Goal: Purchase product/service

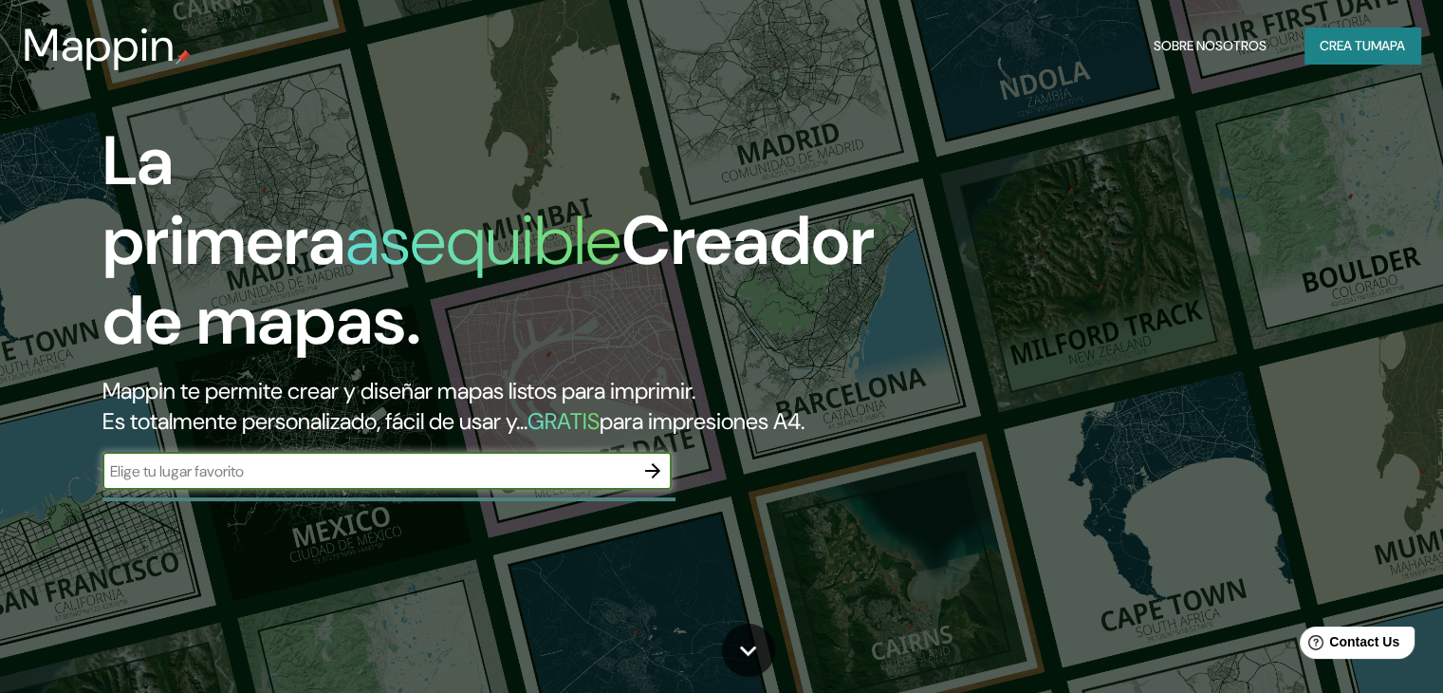
click at [326, 482] on input "text" at bounding box center [367, 471] width 531 height 22
type input "chiclayo"
click at [645, 482] on icon "button" at bounding box center [652, 470] width 23 height 23
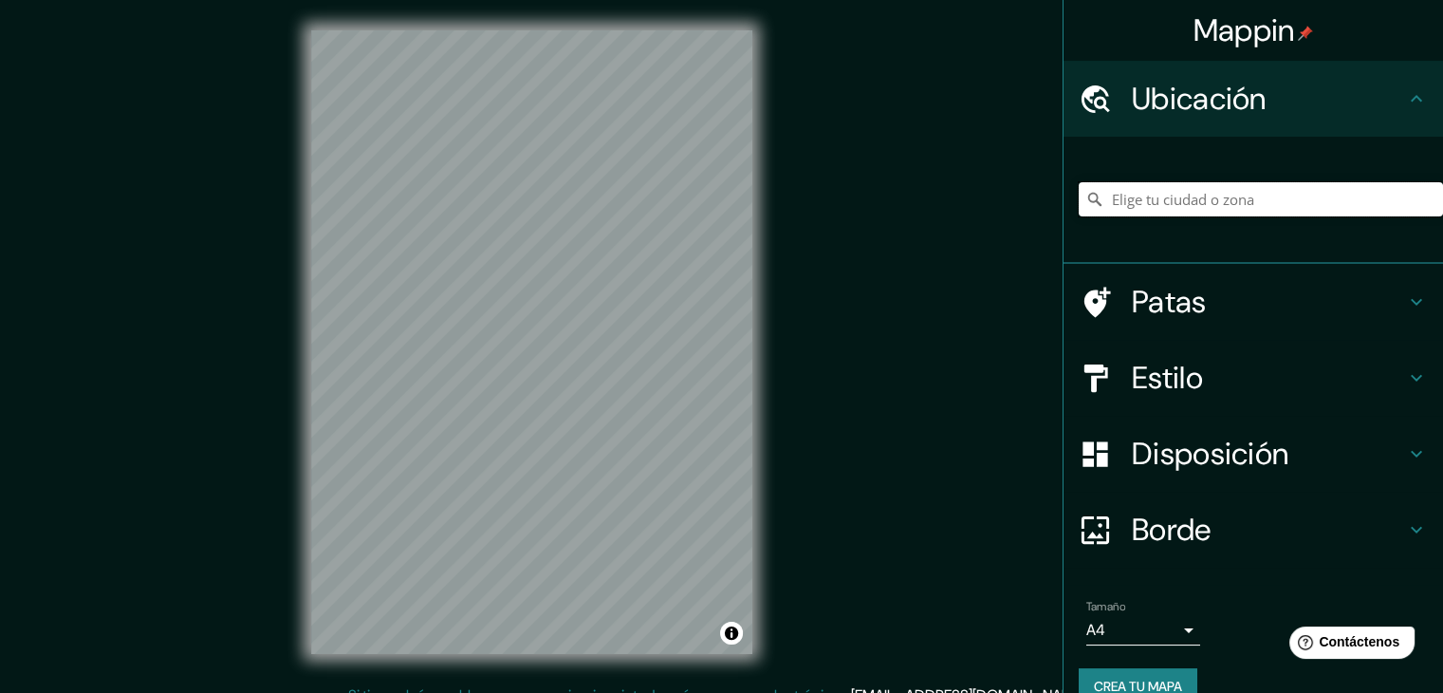
click at [1171, 199] on input "Elige tu ciudad o zona" at bounding box center [1261, 199] width 364 height 34
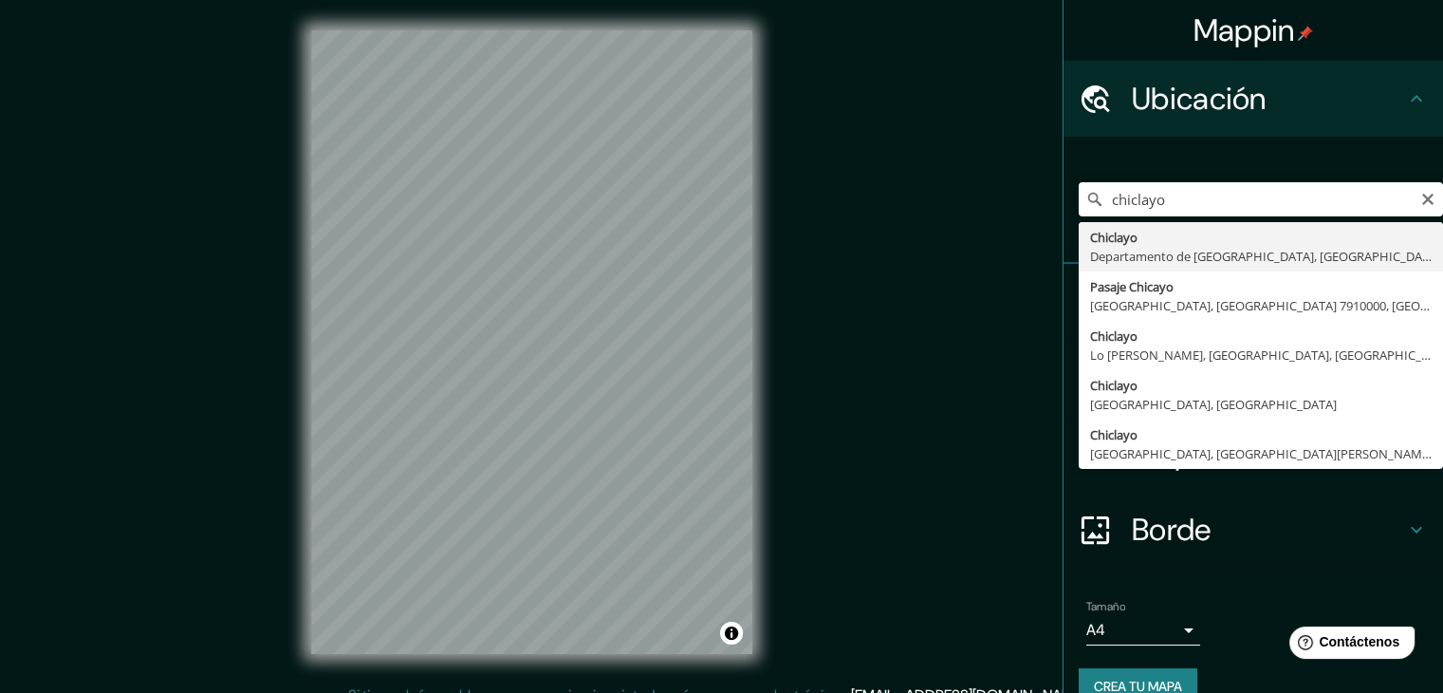
type input "Chiclayo, Departamento de Lambayeque, Perú"
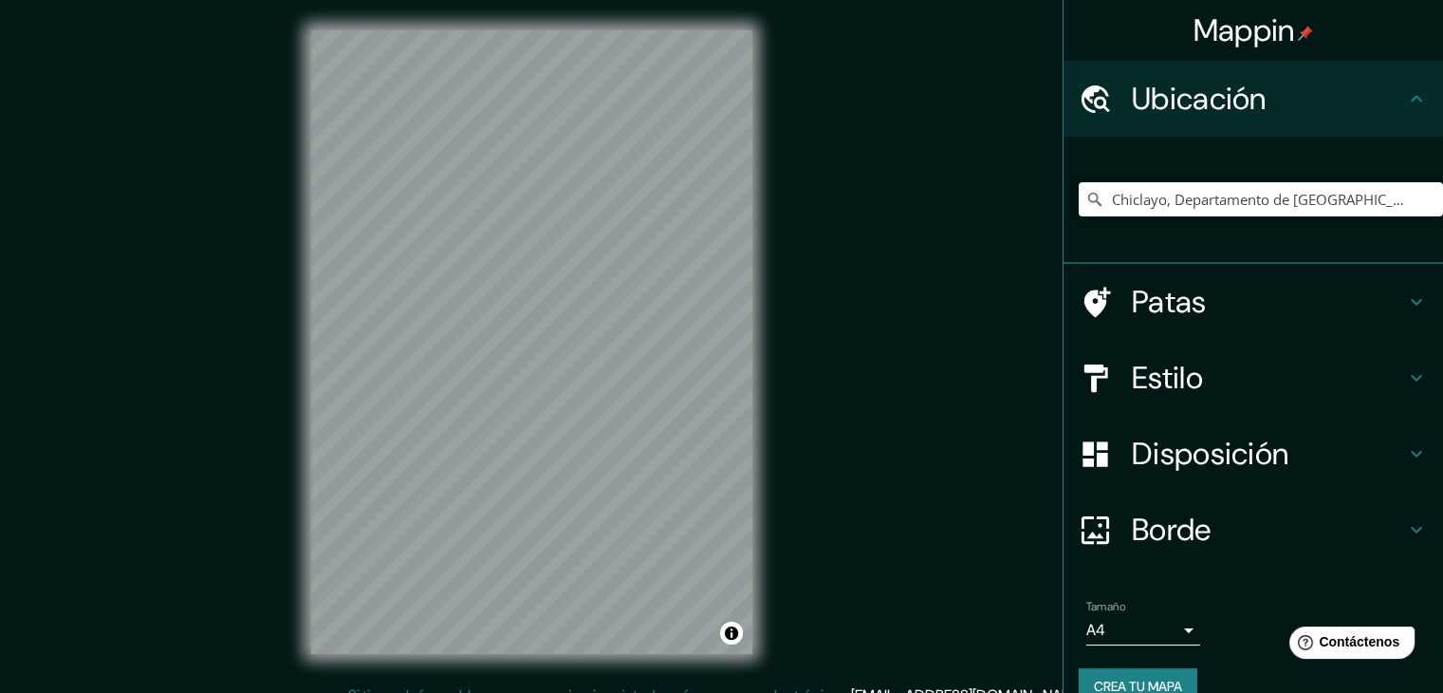
click at [1405, 371] on icon at bounding box center [1416, 377] width 23 height 23
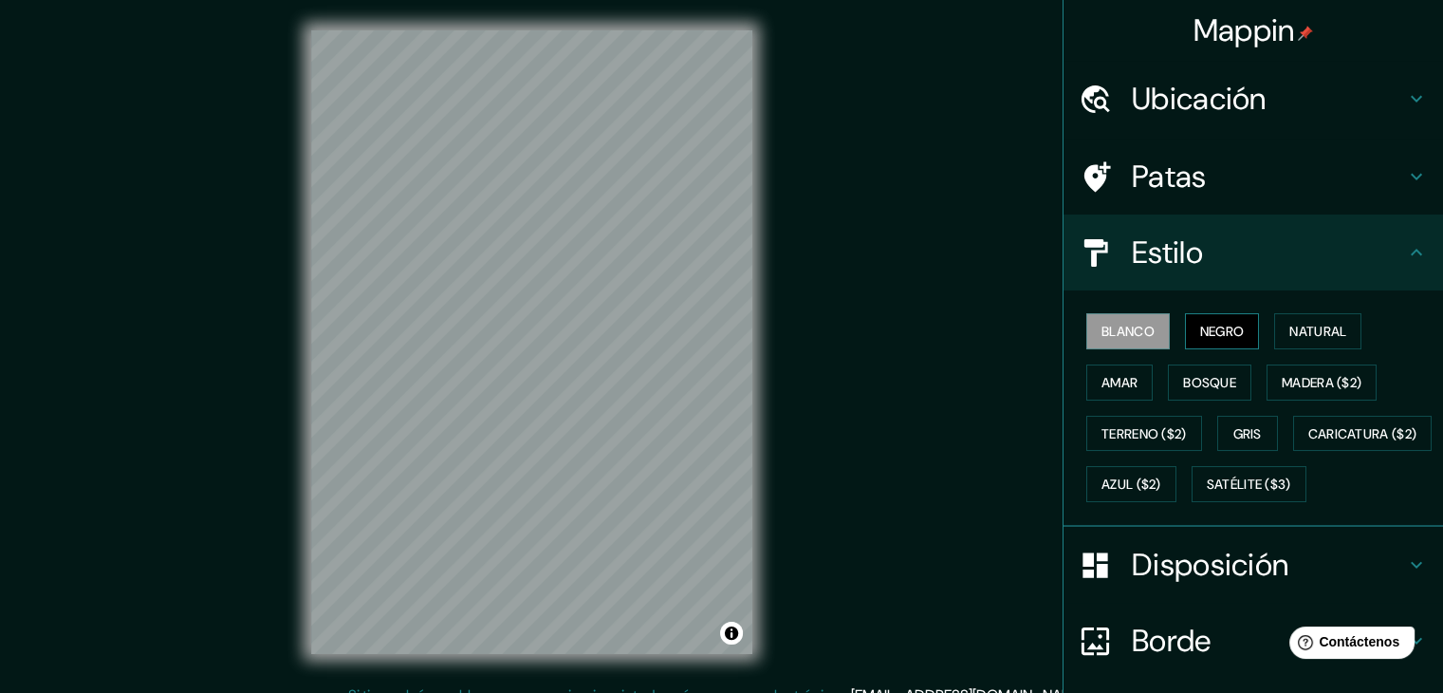
click at [1200, 327] on font "Negro" at bounding box center [1222, 331] width 45 height 17
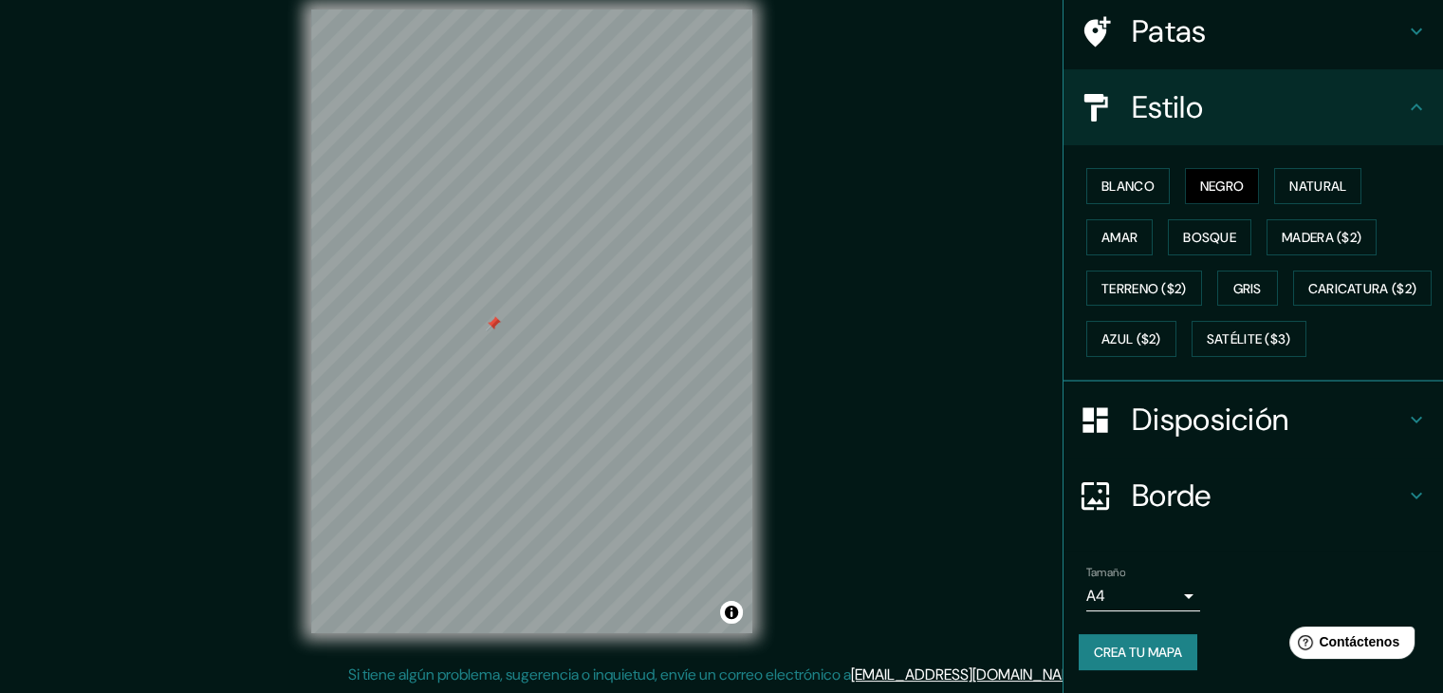
scroll to position [22, 0]
click at [1120, 666] on button "Crea tu mapa" at bounding box center [1138, 652] width 119 height 36
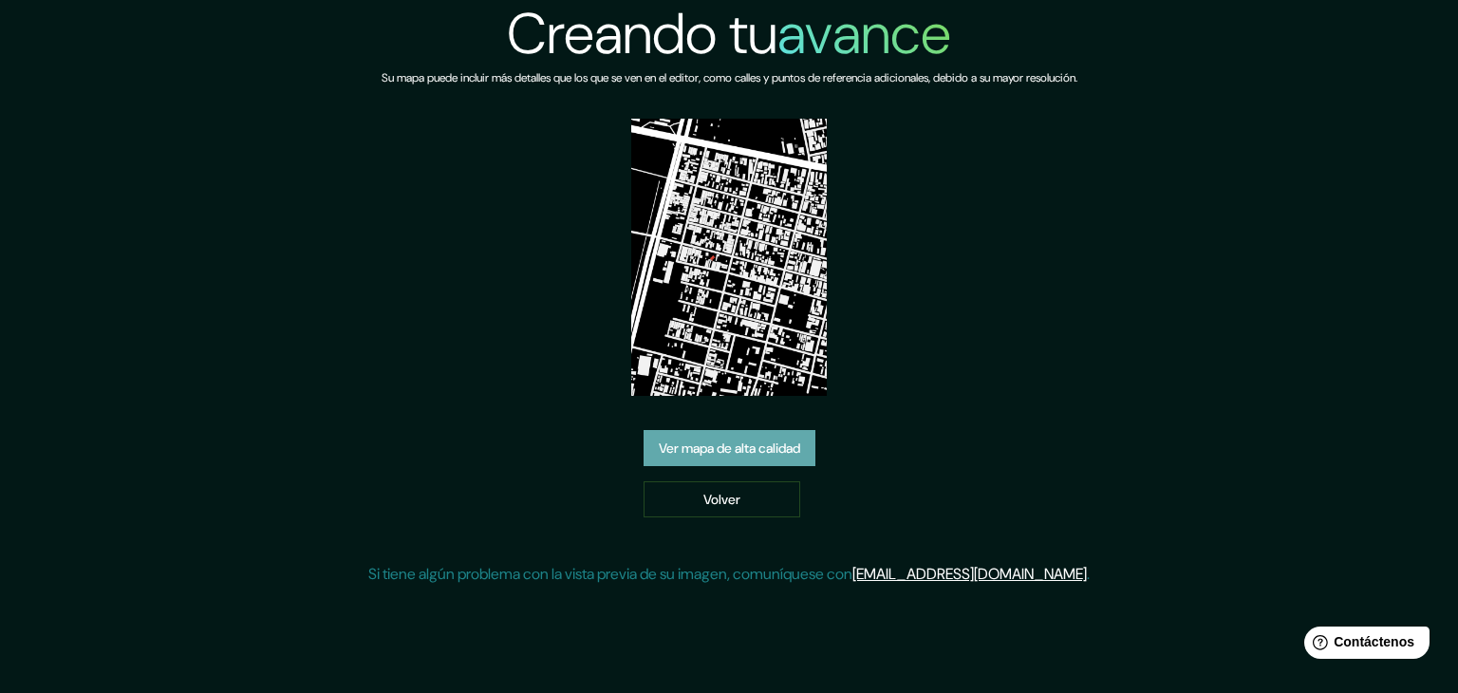
click at [744, 449] on font "Ver mapa de alta calidad" at bounding box center [729, 447] width 141 height 17
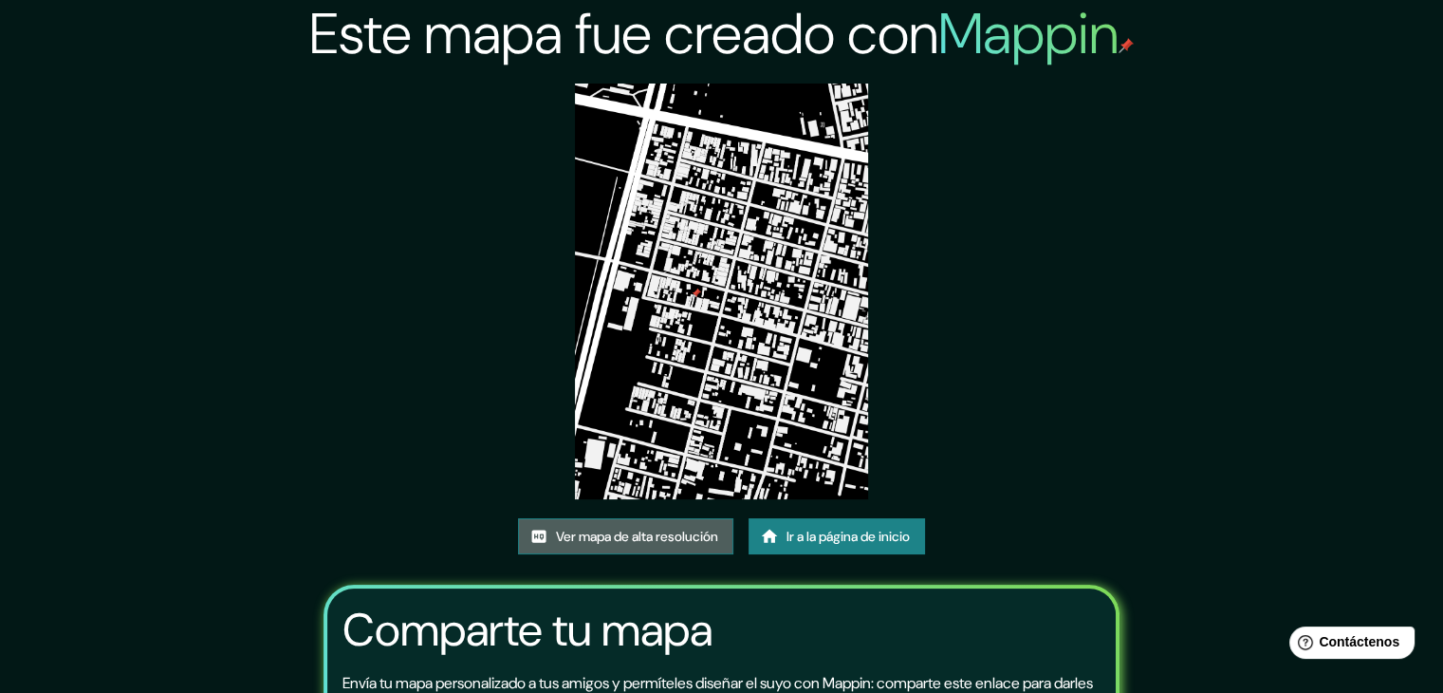
click at [637, 532] on font "Ver mapa de alta resolución" at bounding box center [637, 536] width 162 height 17
